Goal: Find specific page/section: Find specific page/section

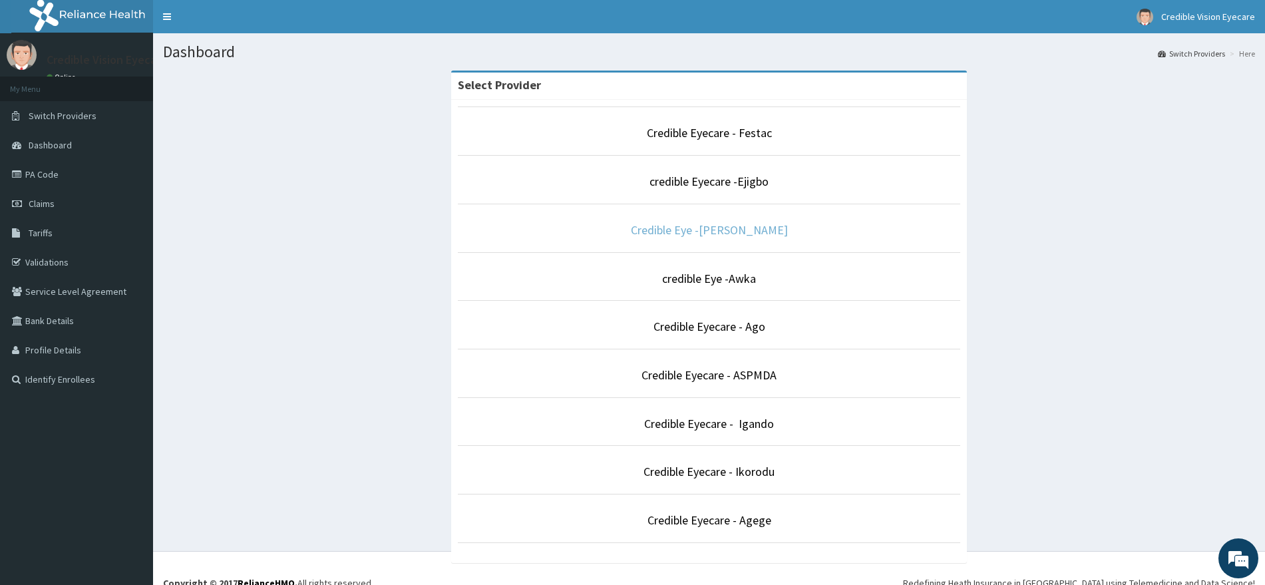
click at [753, 230] on link "Credible Eye -[PERSON_NAME]" at bounding box center [709, 229] width 157 height 15
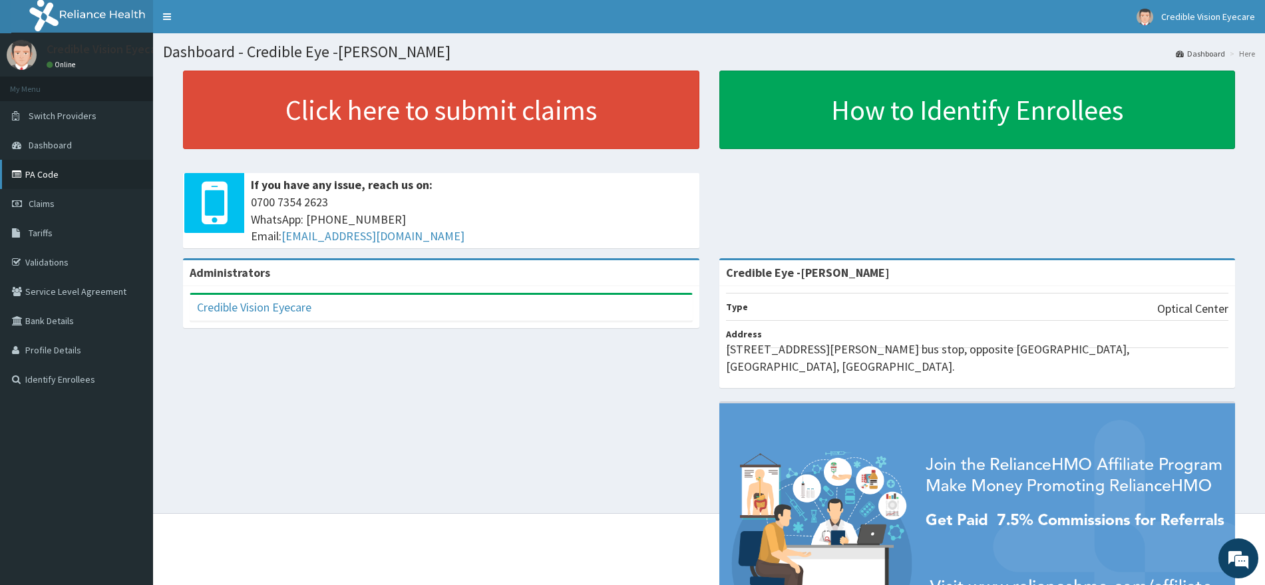
click at [77, 168] on link "PA Code" at bounding box center [76, 174] width 153 height 29
